Goal: Transaction & Acquisition: Download file/media

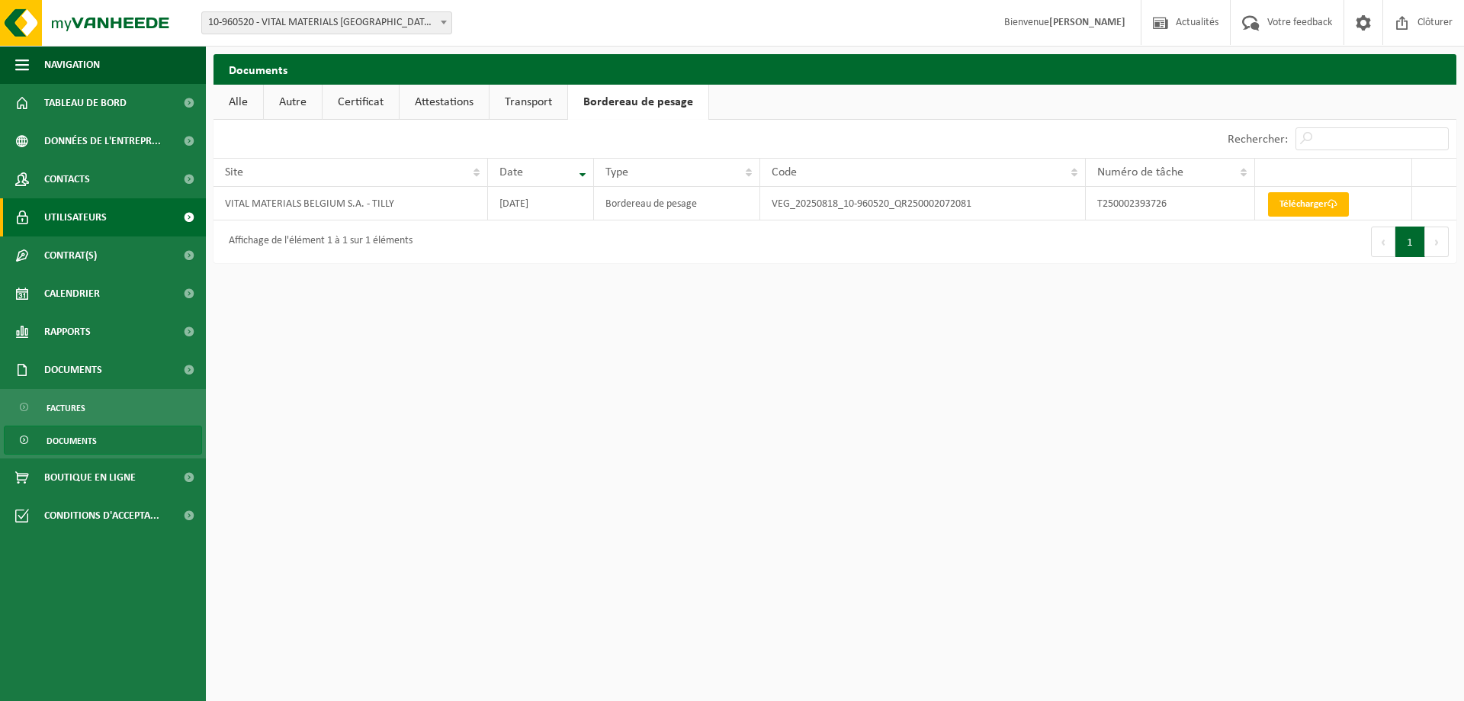
click at [126, 200] on link "Utilisateurs" at bounding box center [103, 217] width 206 height 38
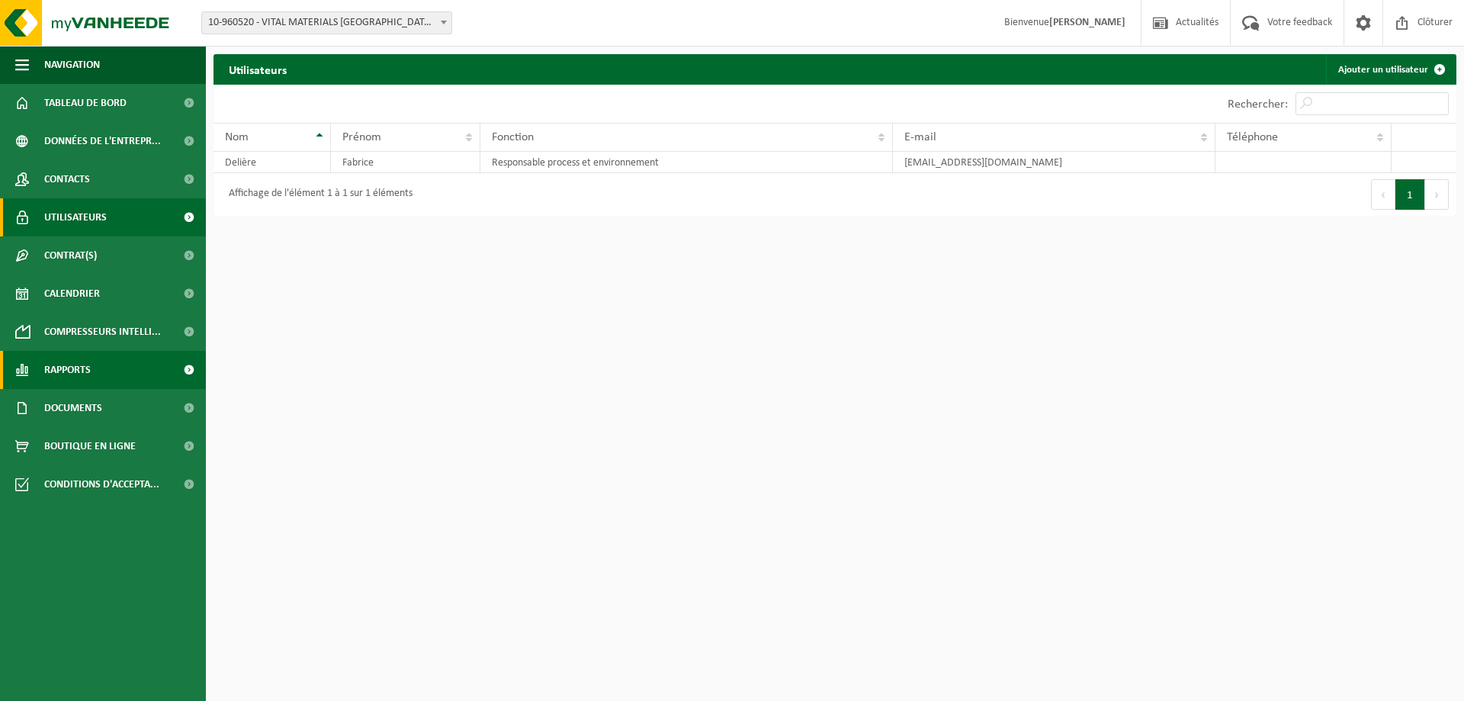
click at [57, 371] on span "Rapports" at bounding box center [67, 370] width 47 height 38
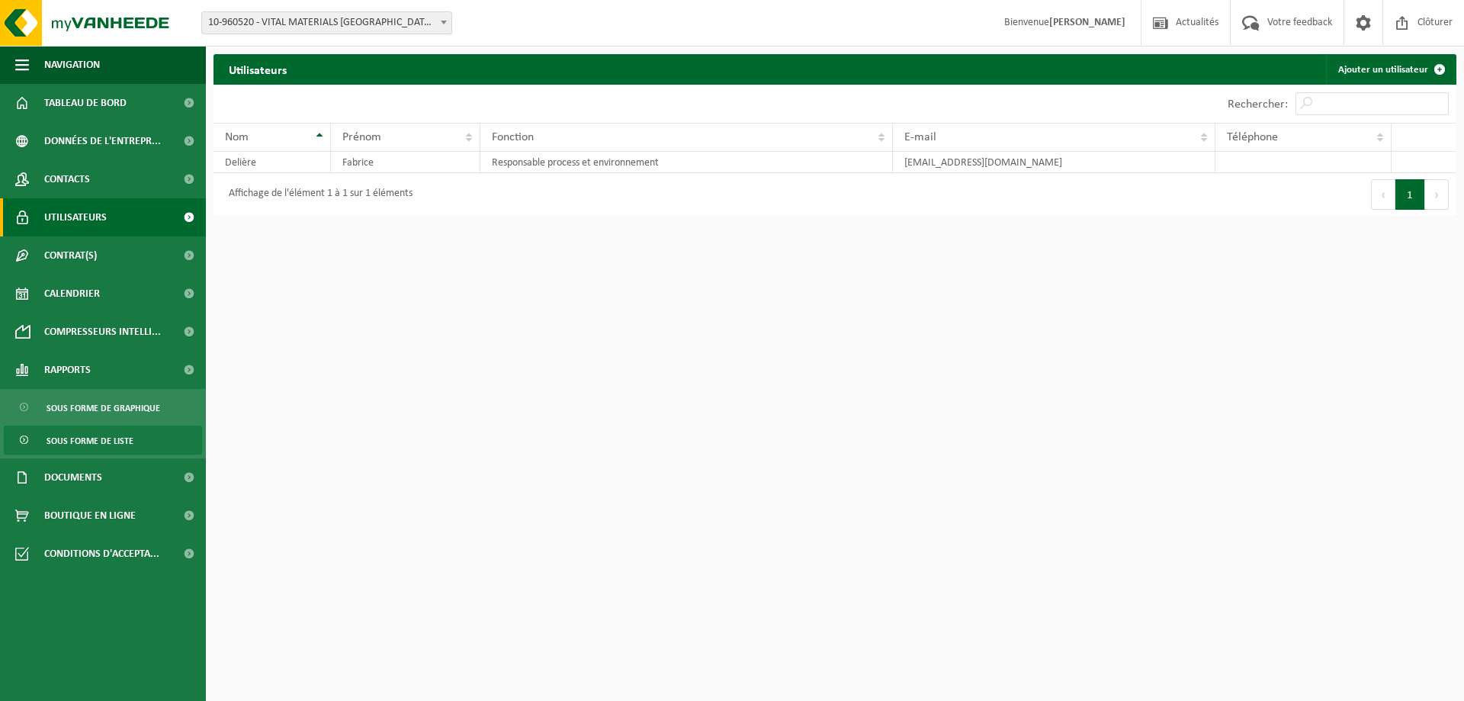
click at [104, 431] on span "Sous forme de liste" at bounding box center [90, 440] width 87 height 29
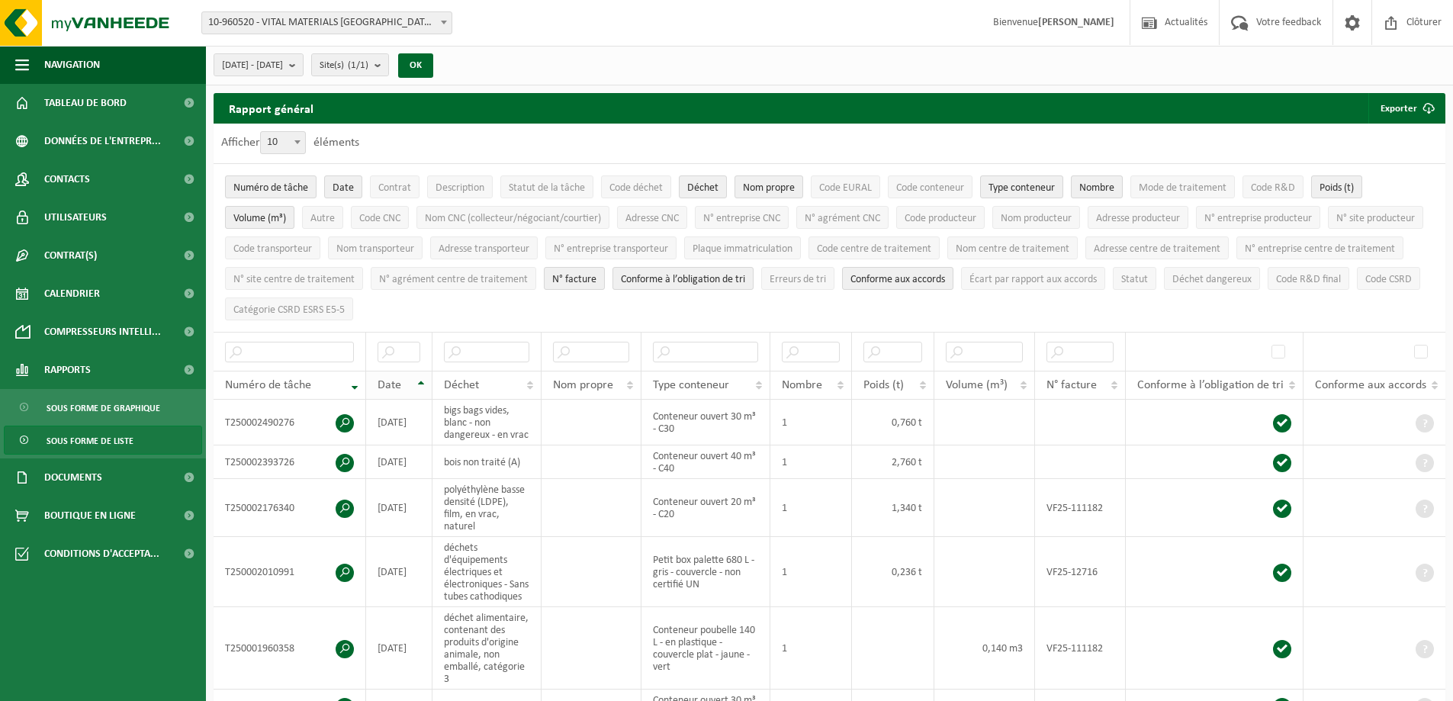
click at [409, 379] on div "Date" at bounding box center [394, 385] width 35 height 12
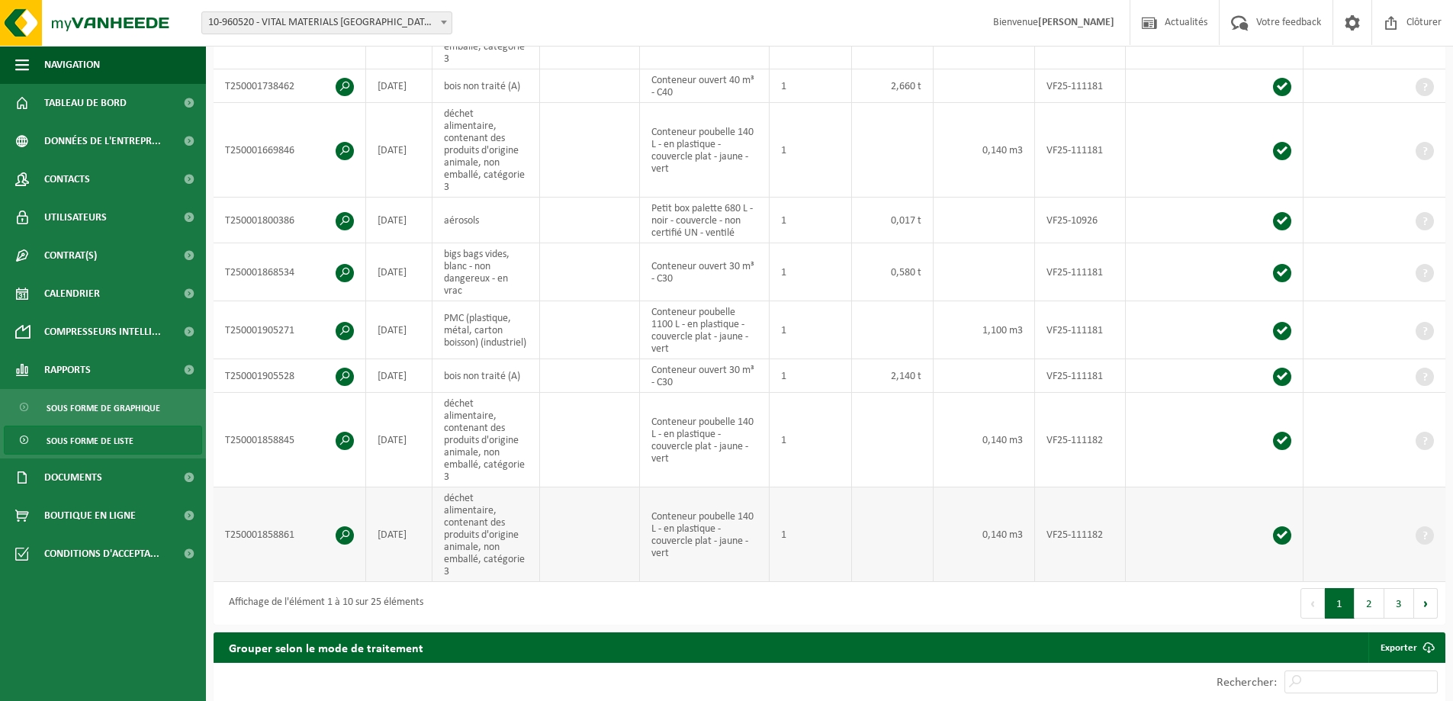
scroll to position [686, 0]
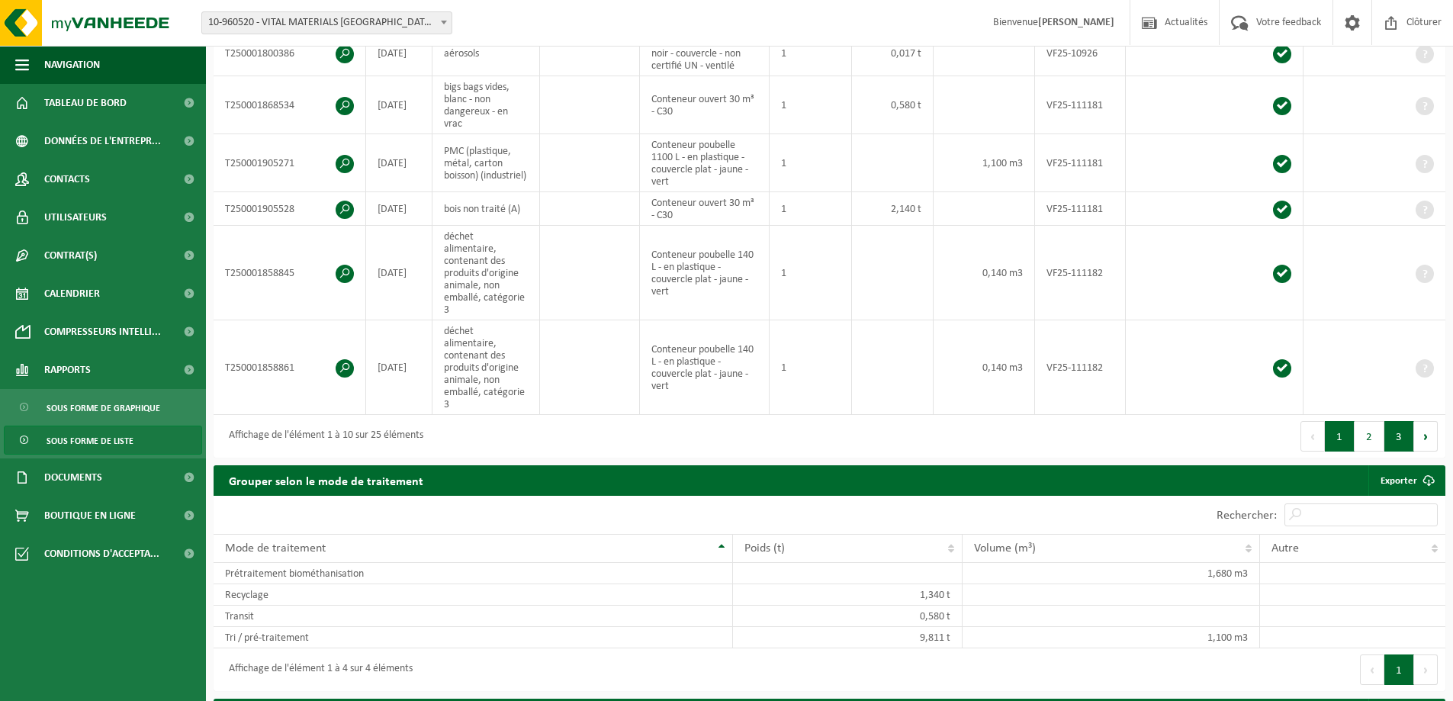
click at [1403, 421] on button "3" at bounding box center [1399, 436] width 30 height 31
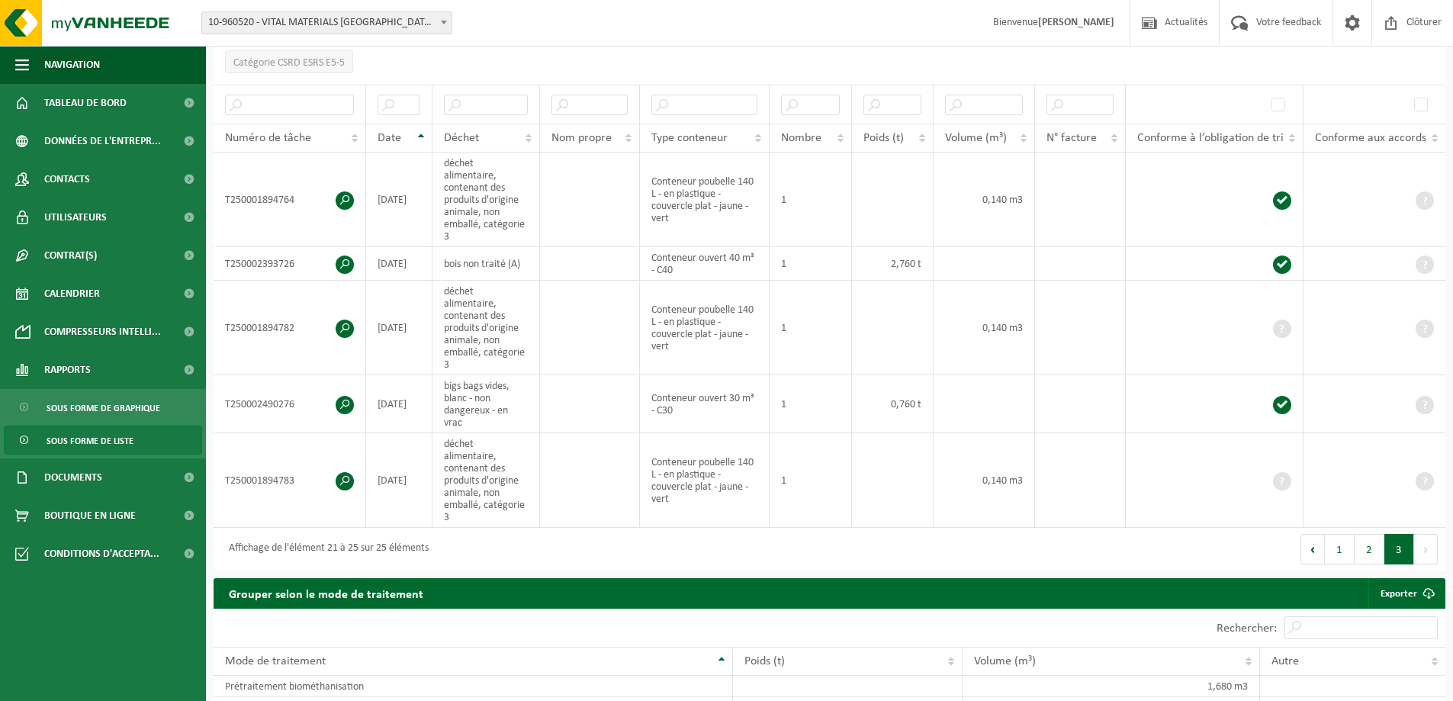
scroll to position [76, 0]
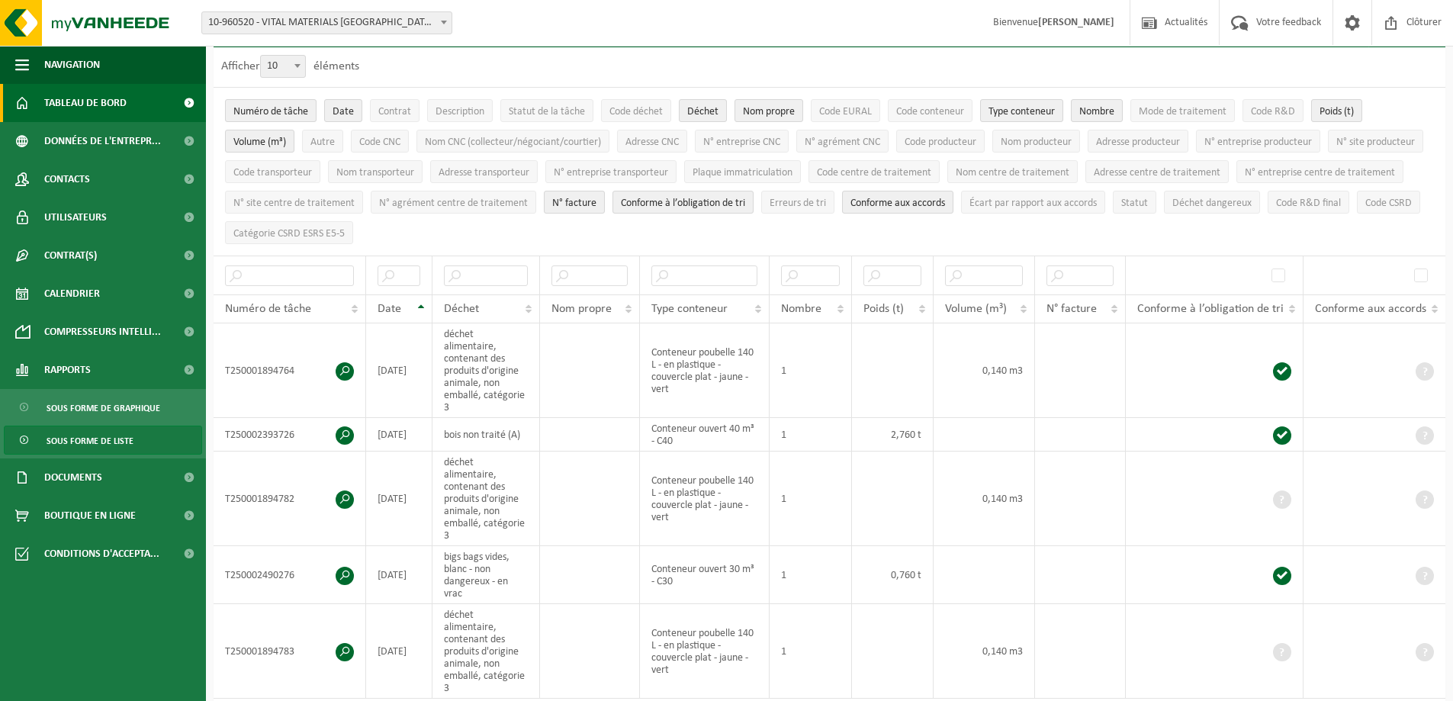
click at [83, 110] on span "Tableau de bord" at bounding box center [85, 103] width 82 height 38
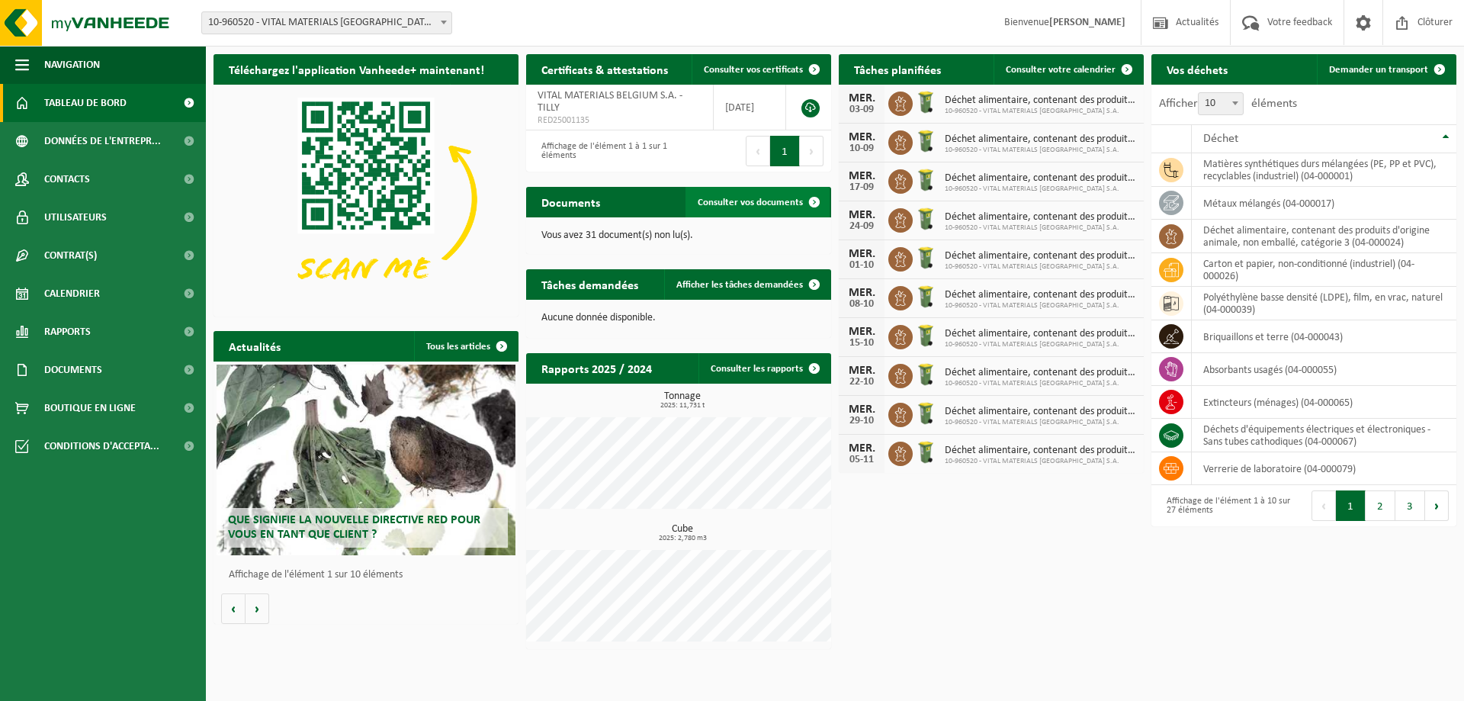
click at [779, 190] on link "Consulter vos documents" at bounding box center [757, 202] width 144 height 31
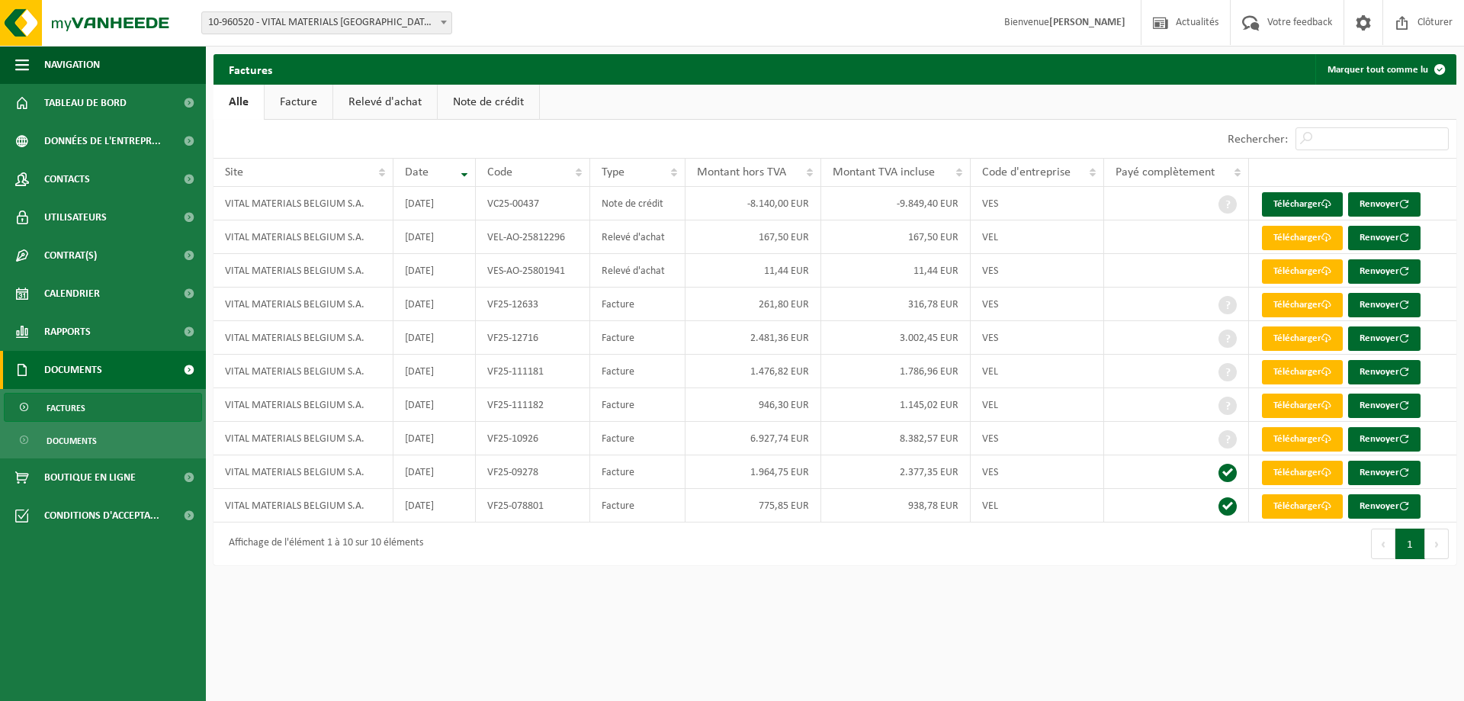
click at [407, 101] on link "Relevé d'achat" at bounding box center [385, 102] width 104 height 35
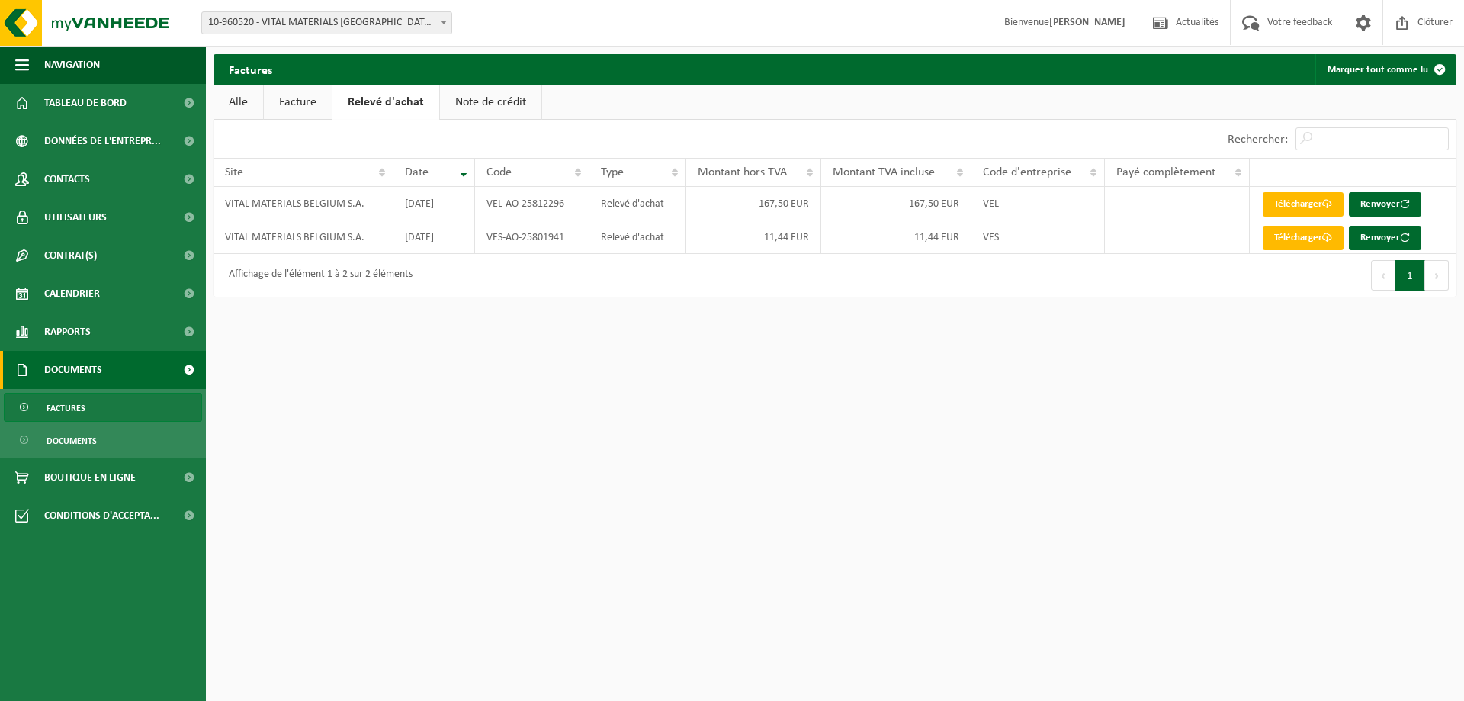
click at [472, 97] on link "Note de crédit" at bounding box center [490, 102] width 101 height 35
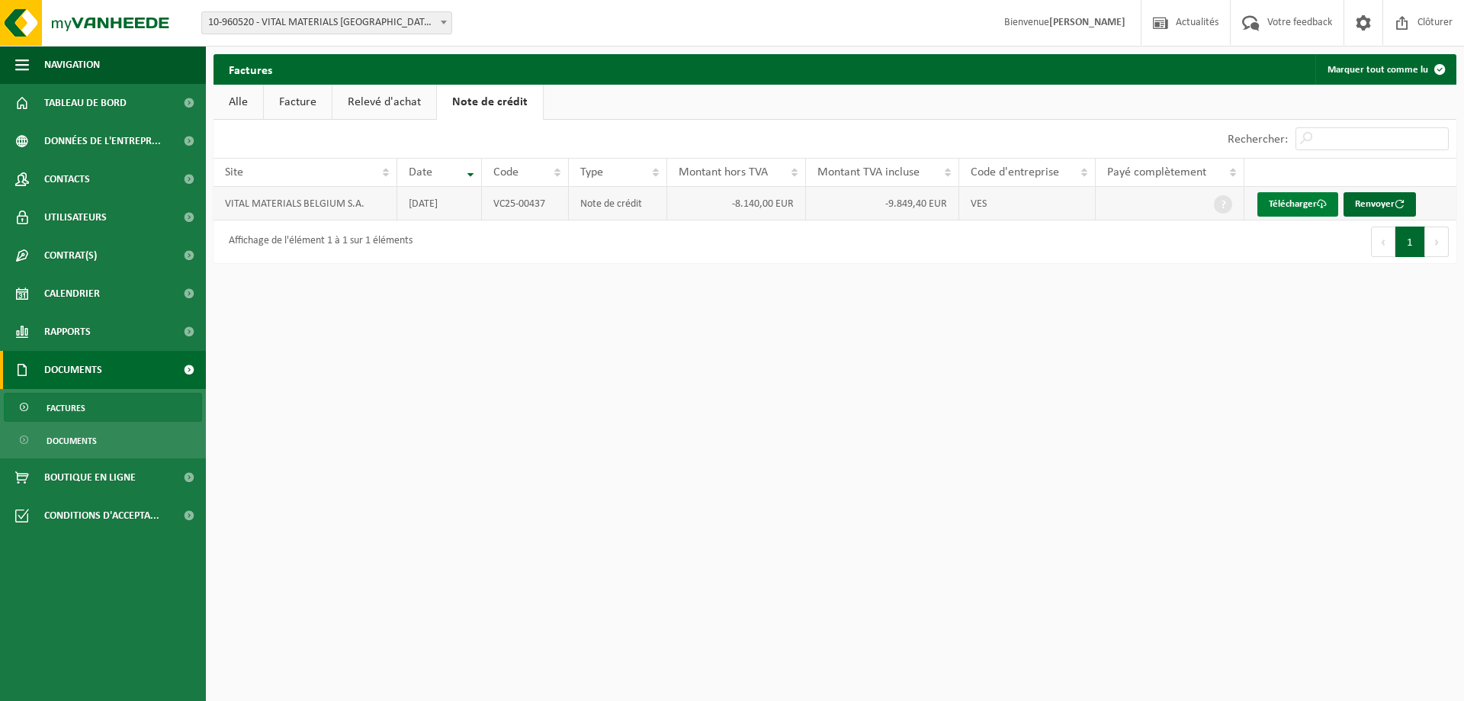
click at [1295, 211] on link "Télécharger" at bounding box center [1297, 204] width 81 height 24
click at [289, 106] on link "Facture" at bounding box center [298, 102] width 68 height 35
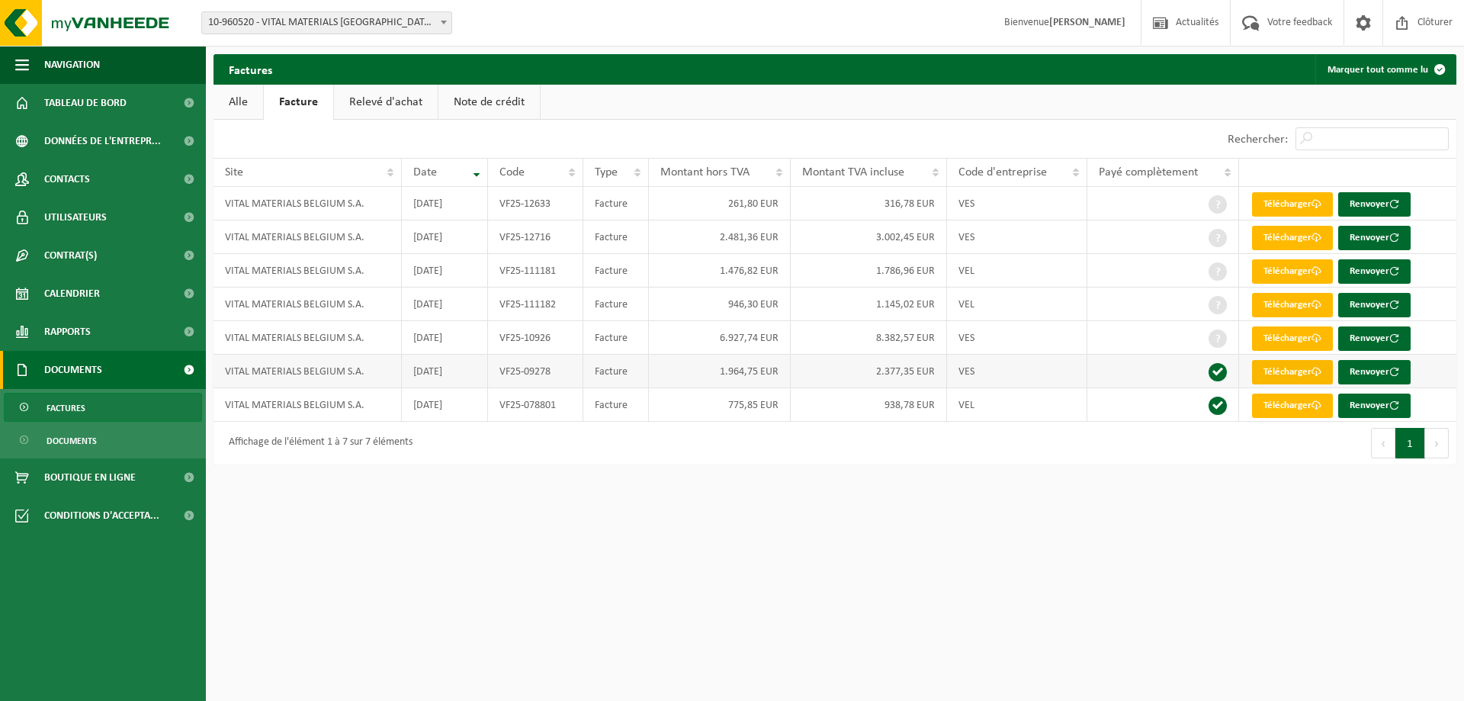
click at [1289, 380] on link "Télécharger" at bounding box center [1292, 372] width 81 height 24
click at [1320, 338] on span at bounding box center [1317, 338] width 10 height 10
click at [408, 99] on link "Relevé d'achat" at bounding box center [386, 102] width 104 height 35
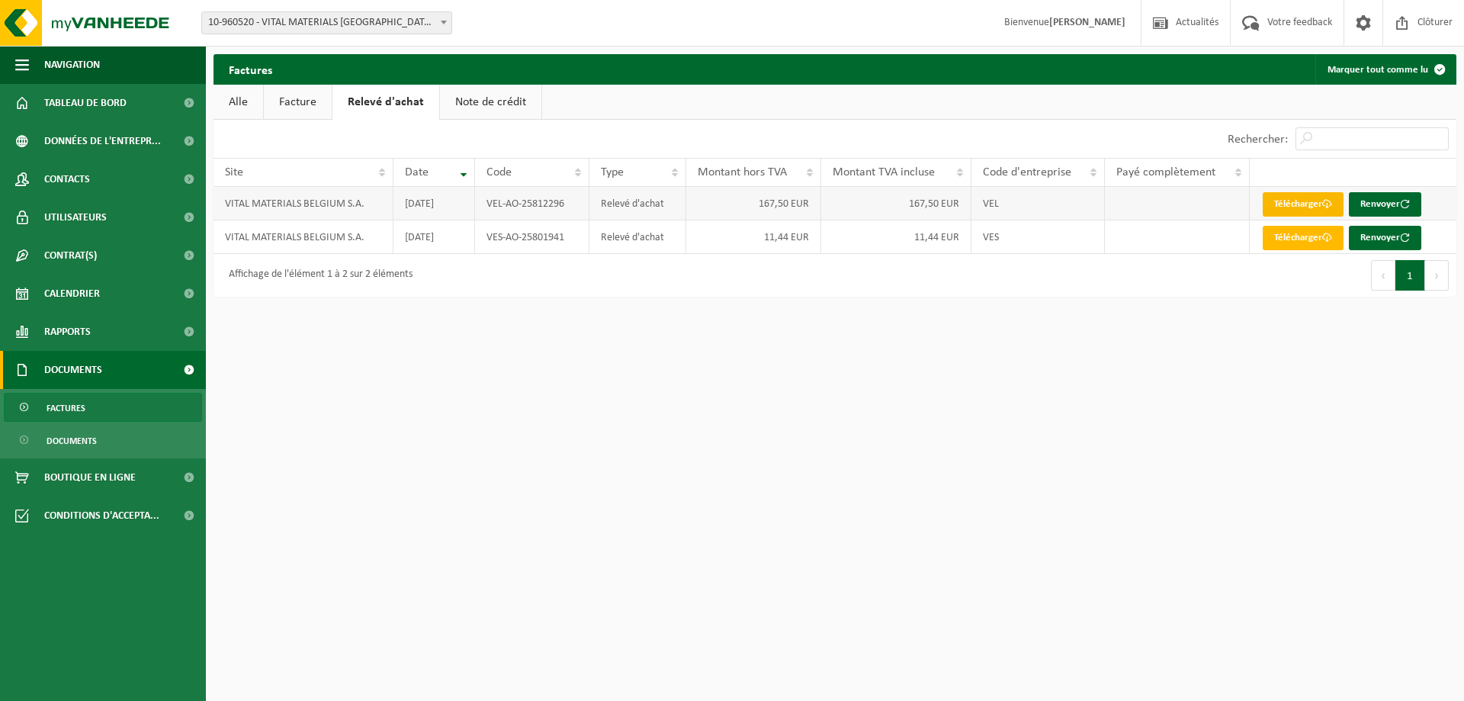
click at [1273, 209] on link "Télécharger" at bounding box center [1303, 204] width 81 height 24
click at [808, 371] on html "Site: 10-960520 - VITAL MATERIALS BELGIUM S.A. - TILLY 10-960520 - VITAL MATERI…" at bounding box center [732, 350] width 1464 height 701
